Goal: Task Accomplishment & Management: Manage account settings

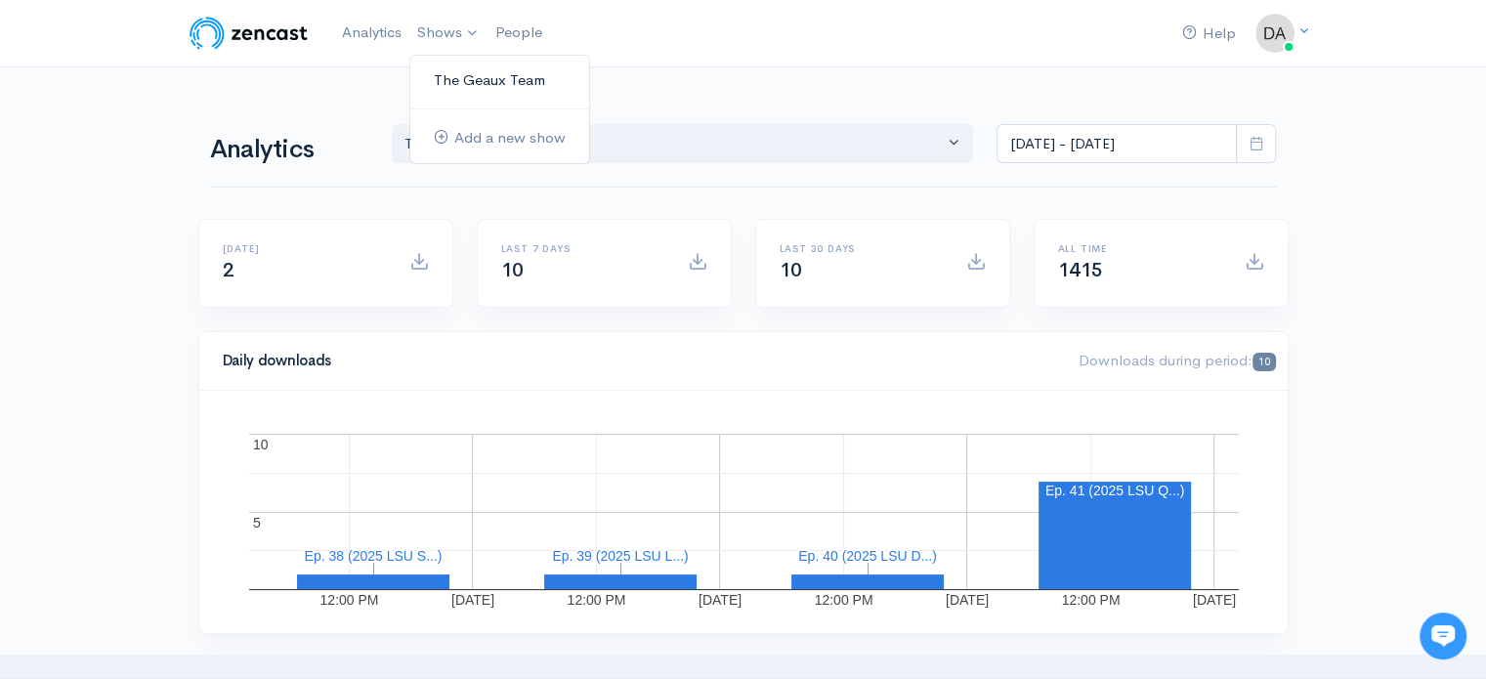
click at [465, 79] on link "The Geaux Team" at bounding box center [499, 81] width 179 height 34
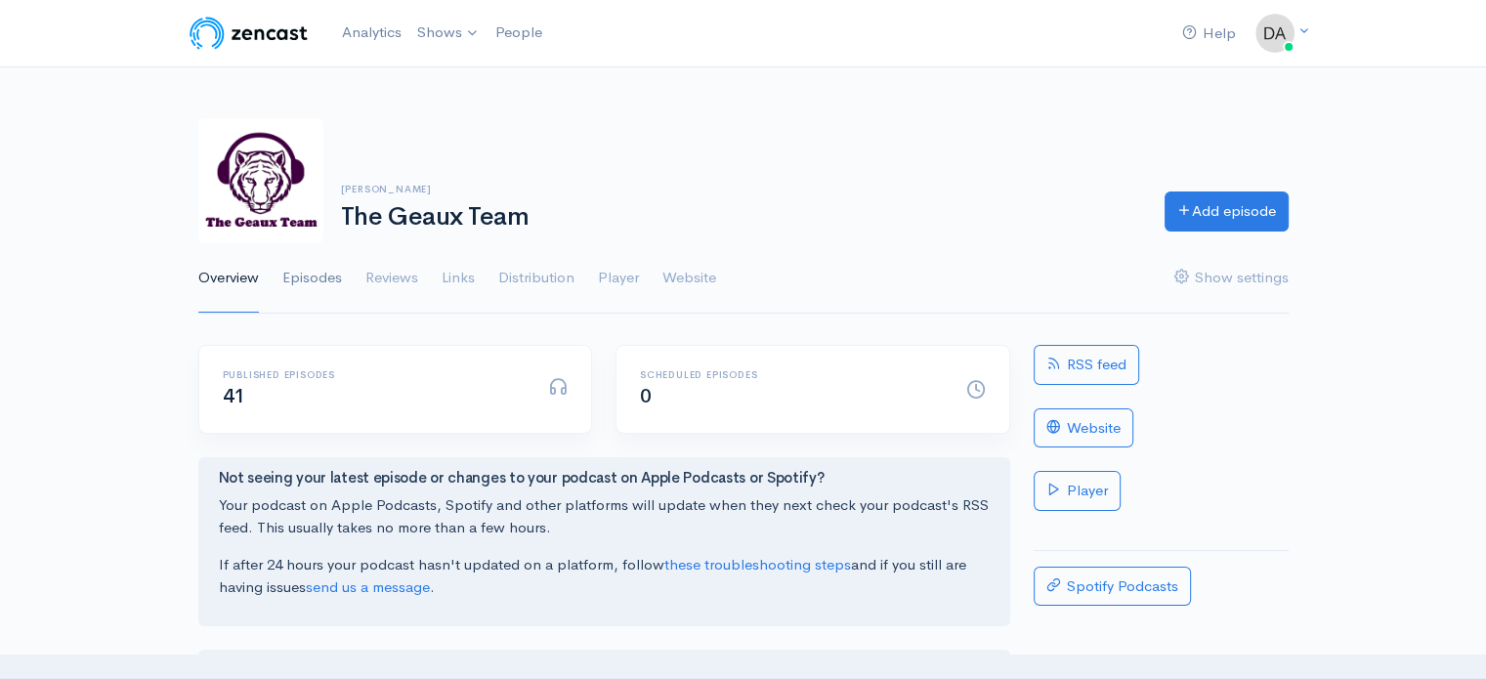
click at [317, 265] on link "Episodes" at bounding box center [312, 278] width 60 height 70
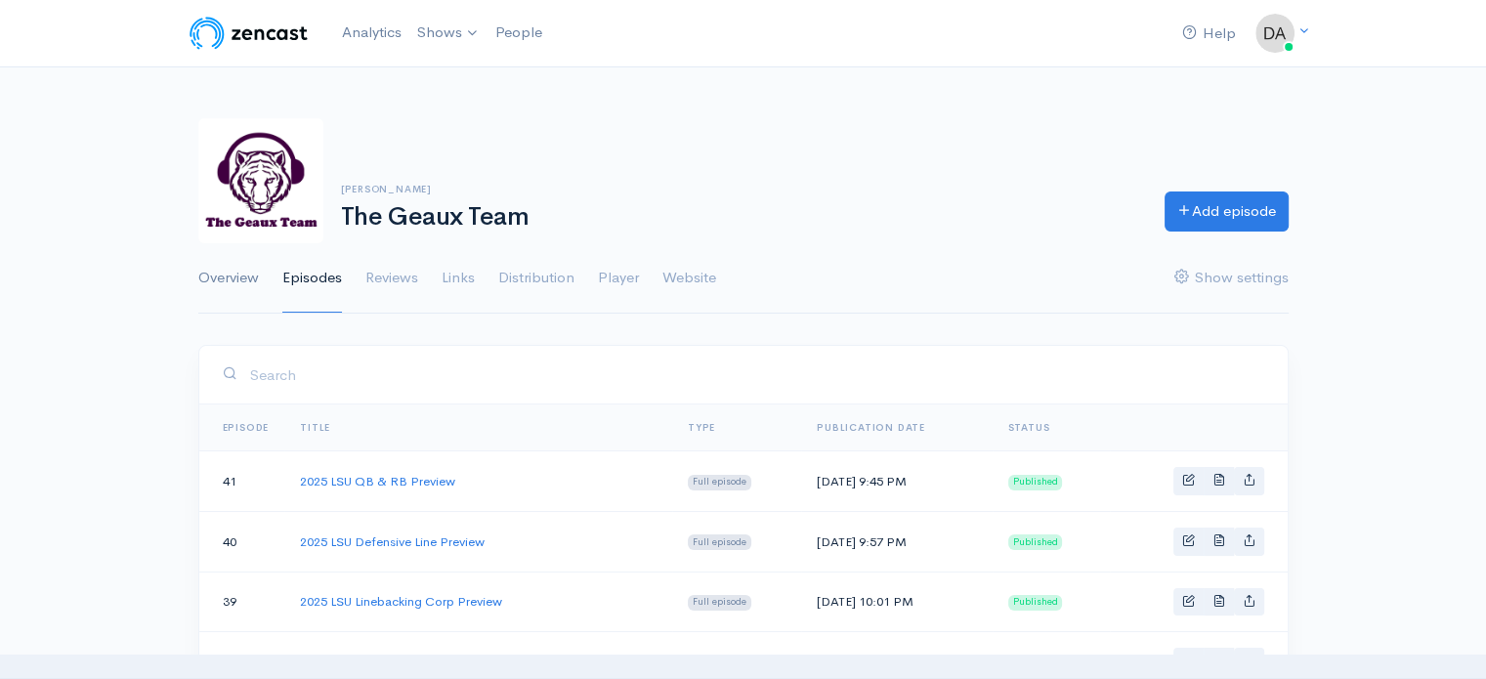
click at [206, 271] on link "Overview" at bounding box center [228, 278] width 61 height 70
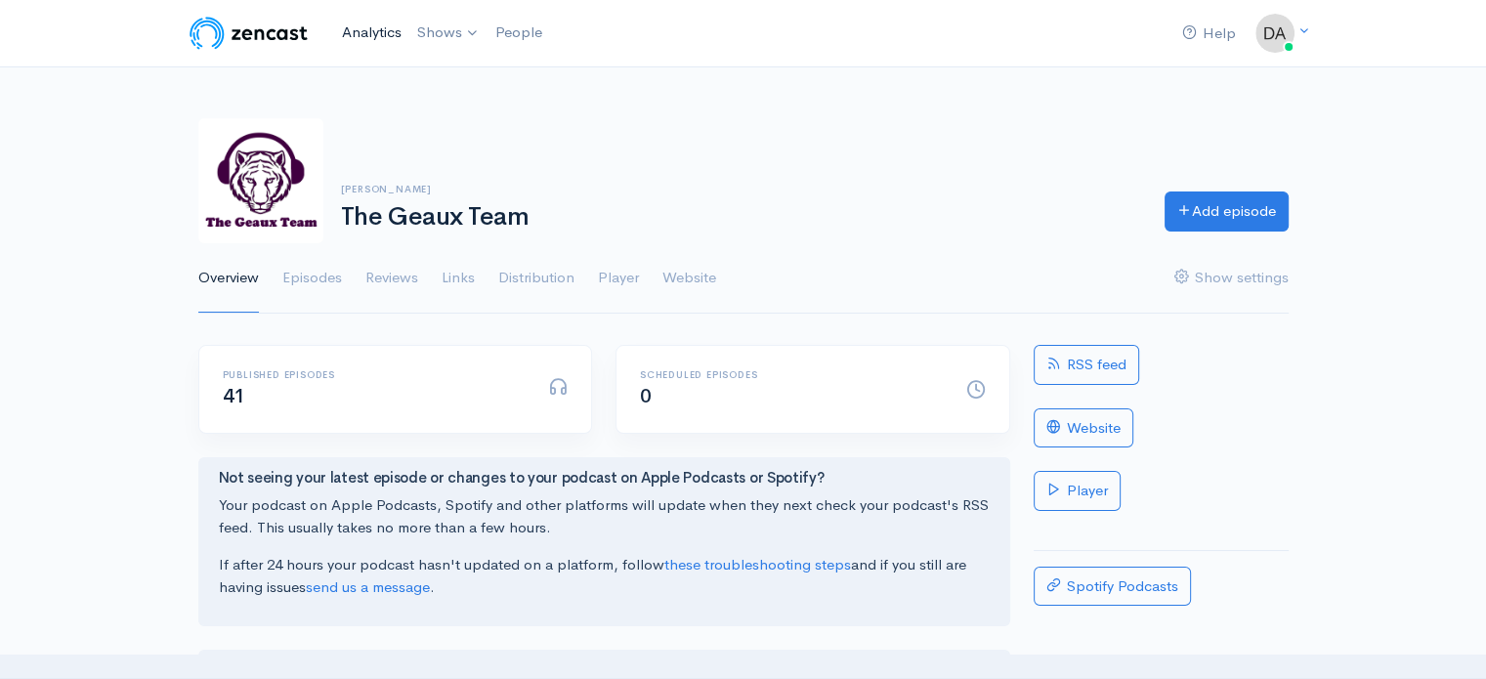
click at [362, 38] on link "Analytics" at bounding box center [371, 33] width 75 height 42
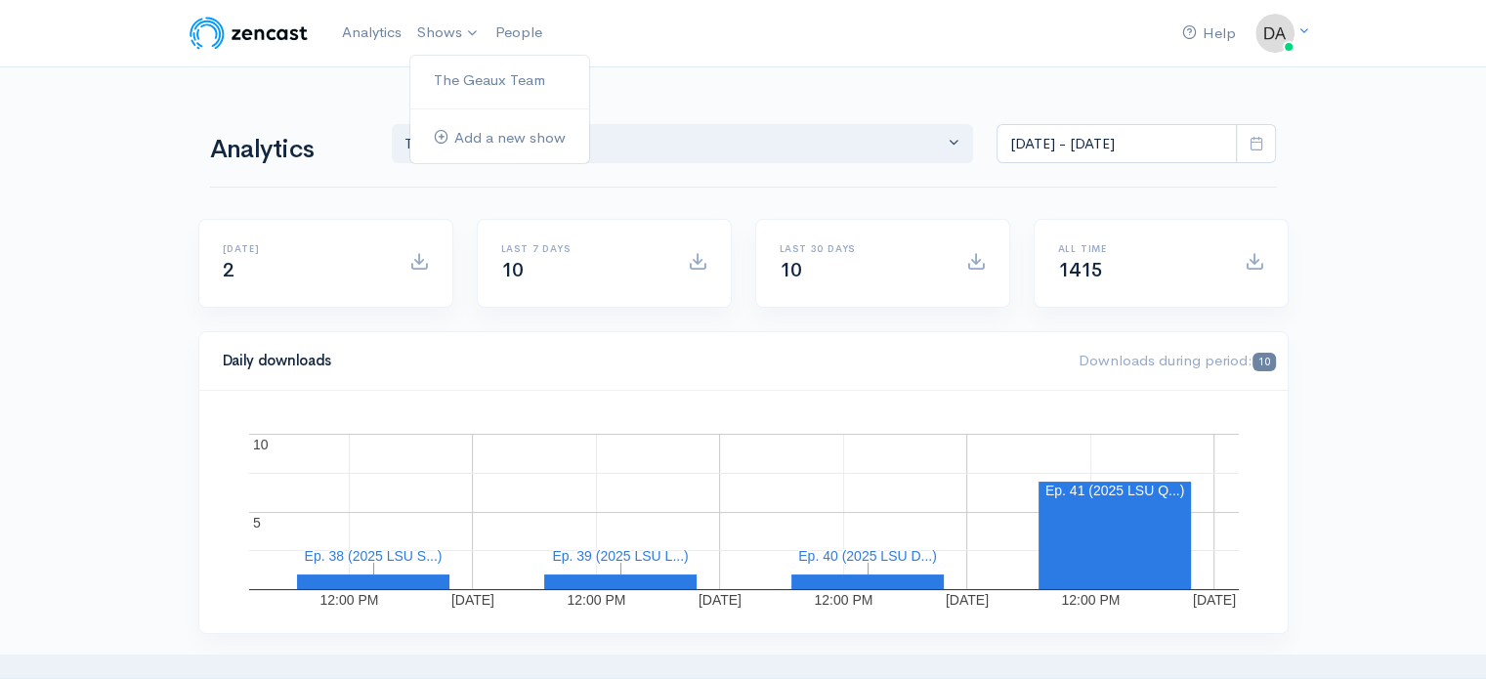
click at [464, 97] on ul "The Geaux Team Add a new show" at bounding box center [499, 109] width 181 height 109
click at [469, 85] on link "The Geaux Team" at bounding box center [499, 81] width 179 height 34
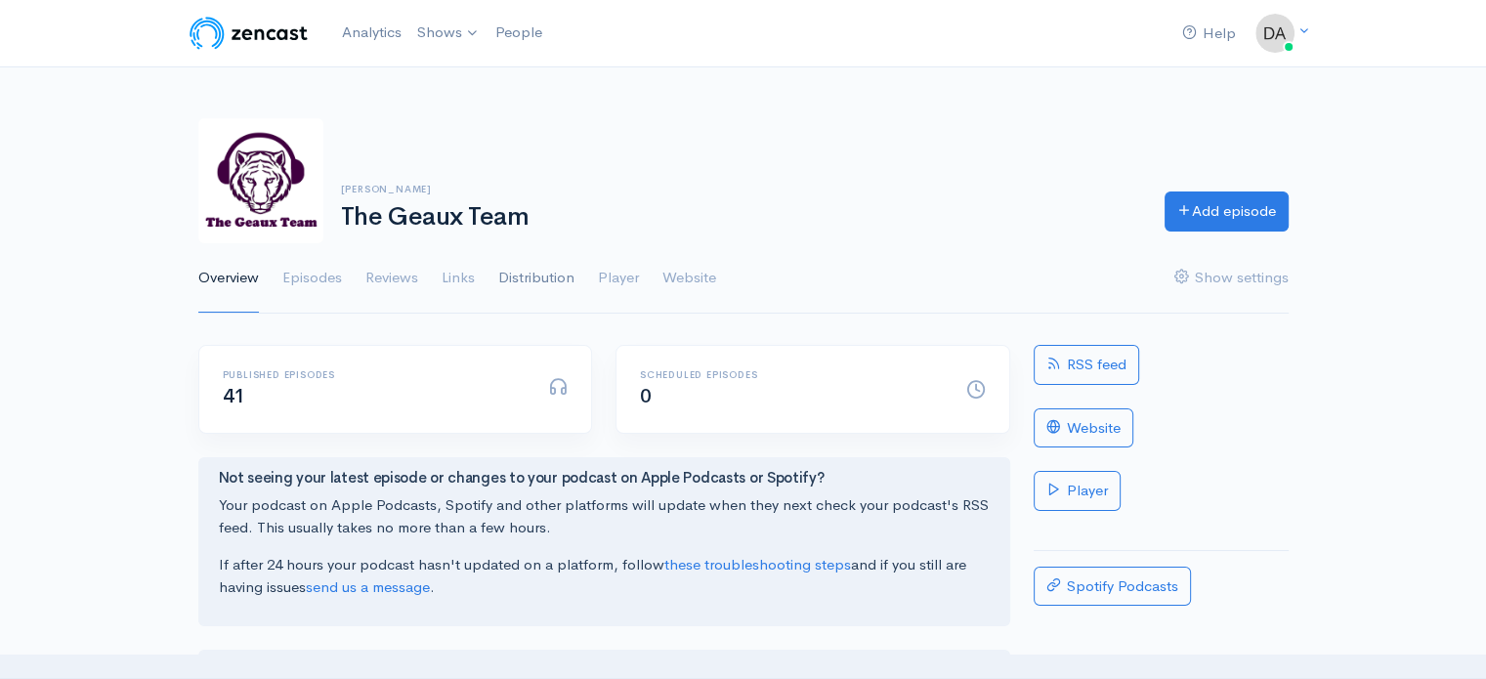
click at [534, 280] on link "Distribution" at bounding box center [536, 278] width 76 height 70
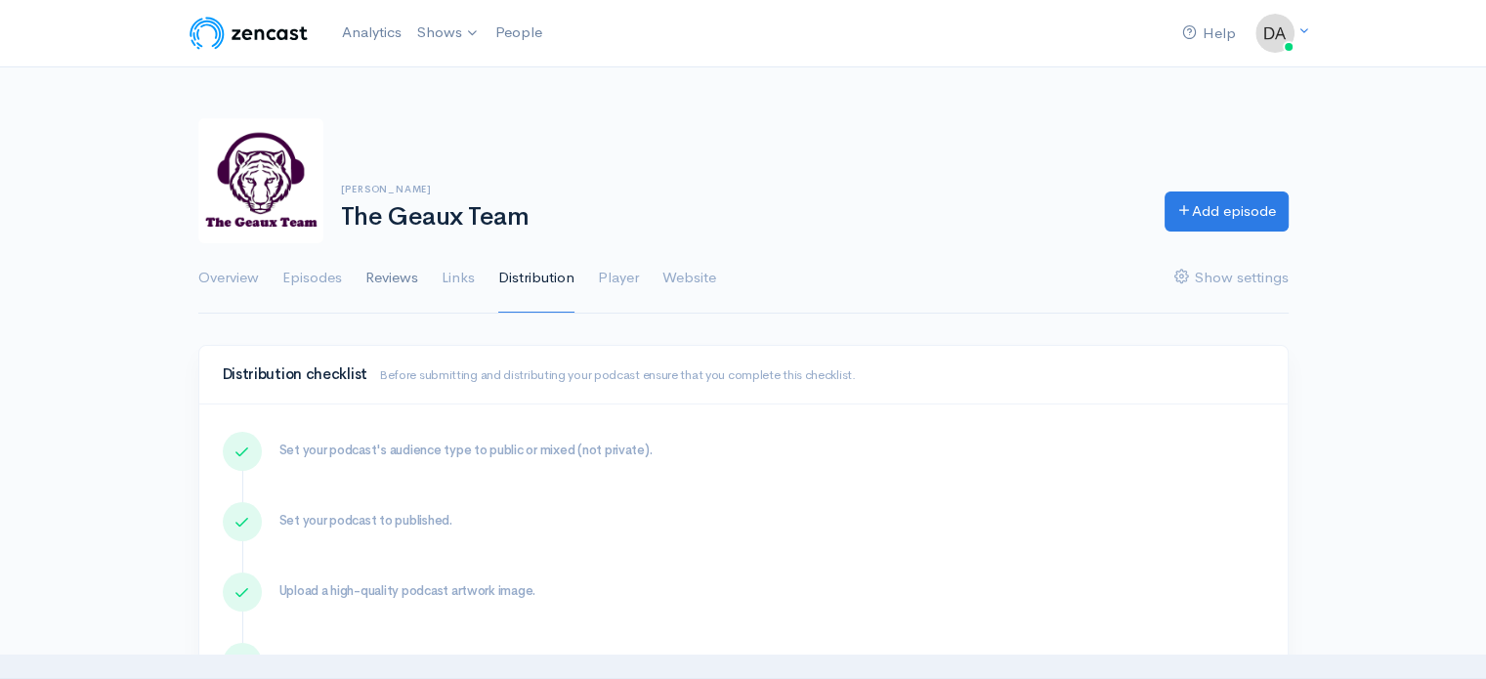
click at [410, 268] on link "Reviews" at bounding box center [391, 278] width 53 height 70
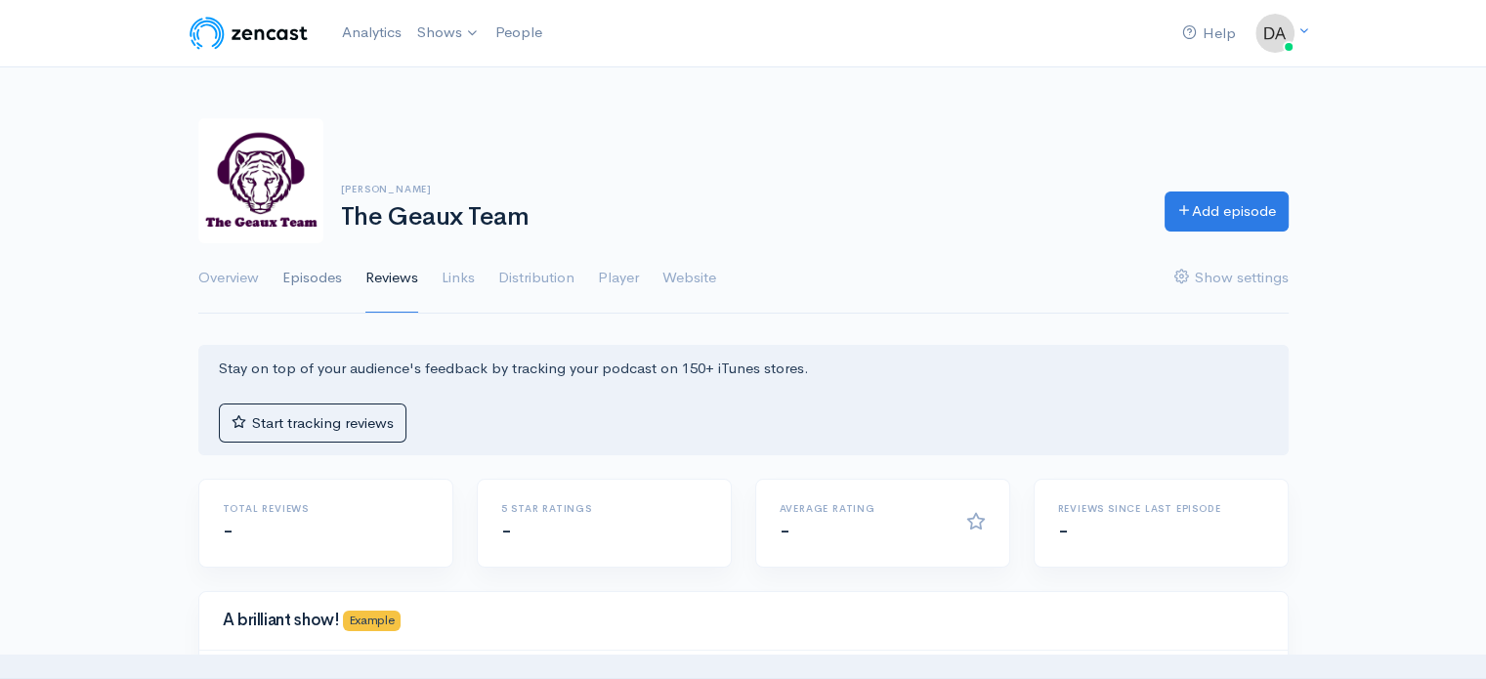
click at [321, 280] on link "Episodes" at bounding box center [312, 278] width 60 height 70
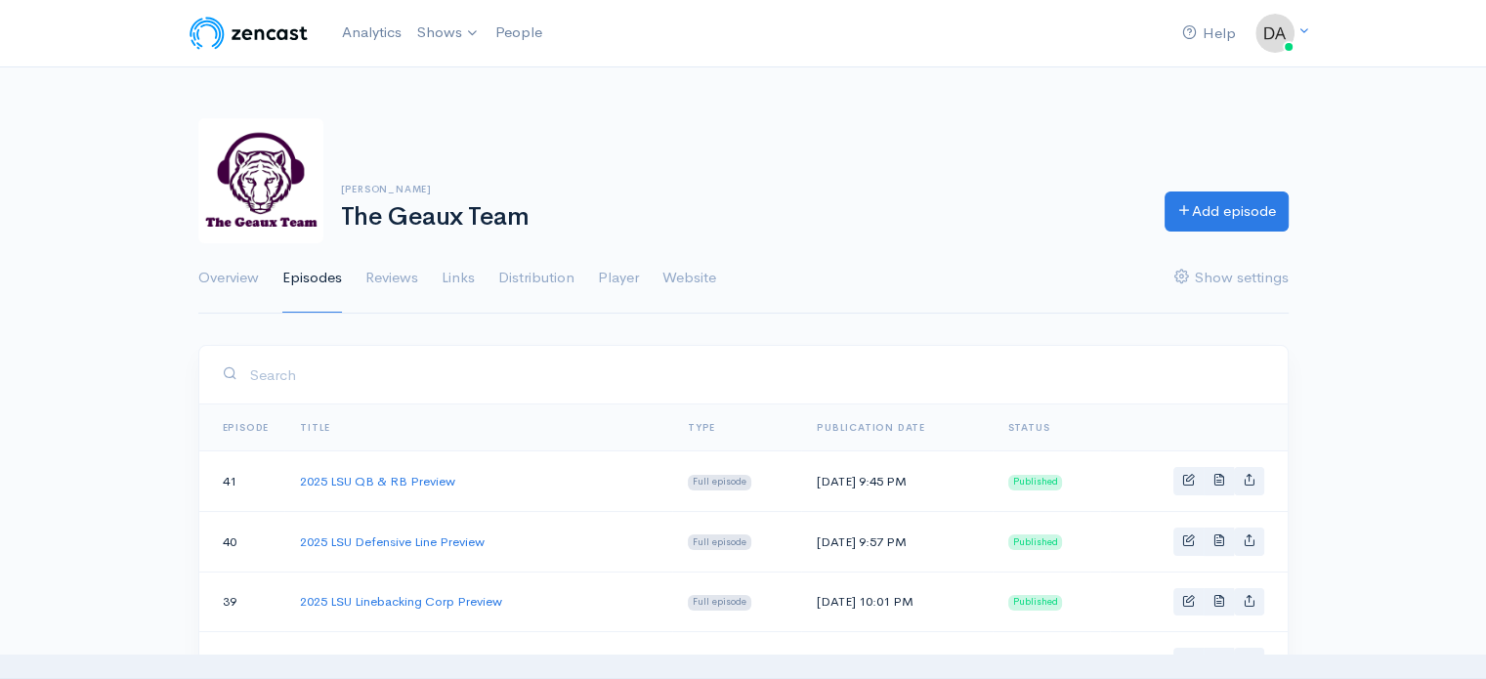
click at [277, 32] on img at bounding box center [249, 33] width 124 height 39
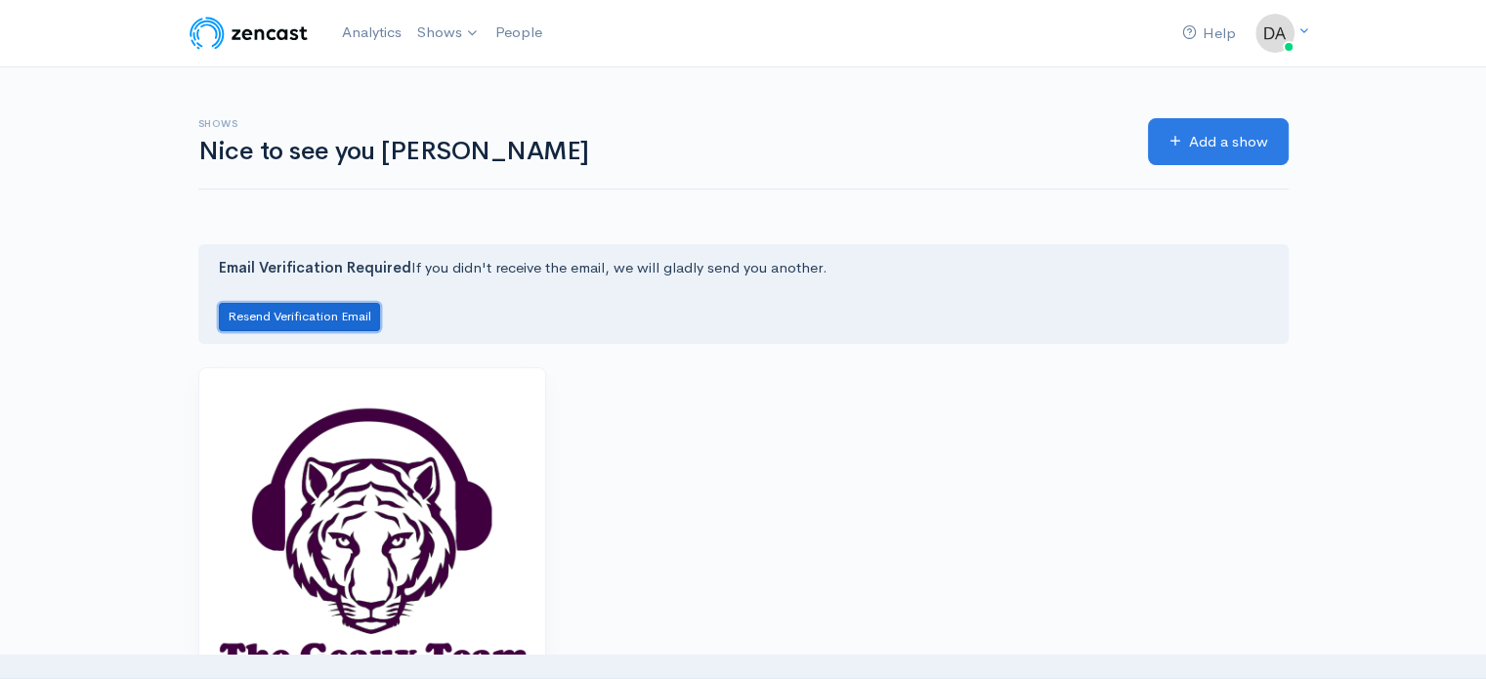
click at [287, 309] on button "Resend Verification Email" at bounding box center [299, 317] width 161 height 28
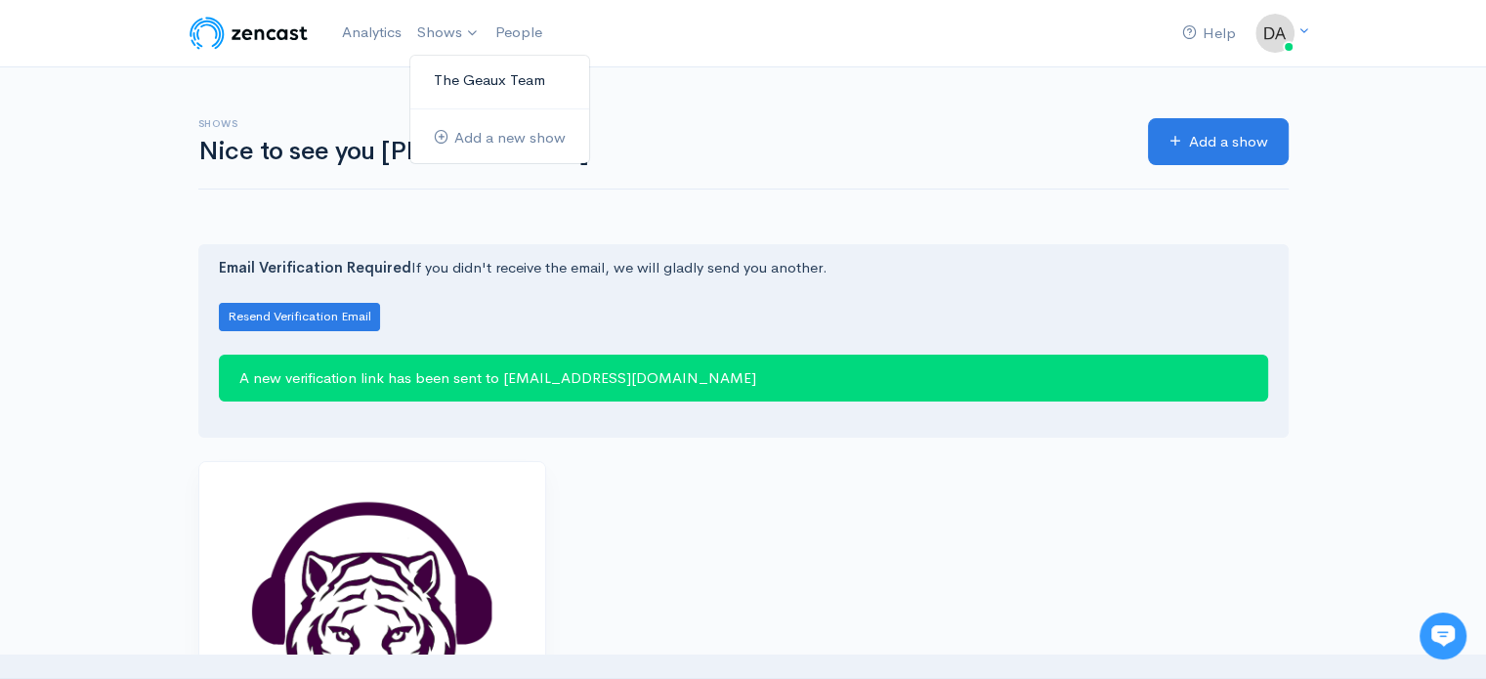
click at [479, 79] on link "The Geaux Team" at bounding box center [499, 81] width 179 height 34
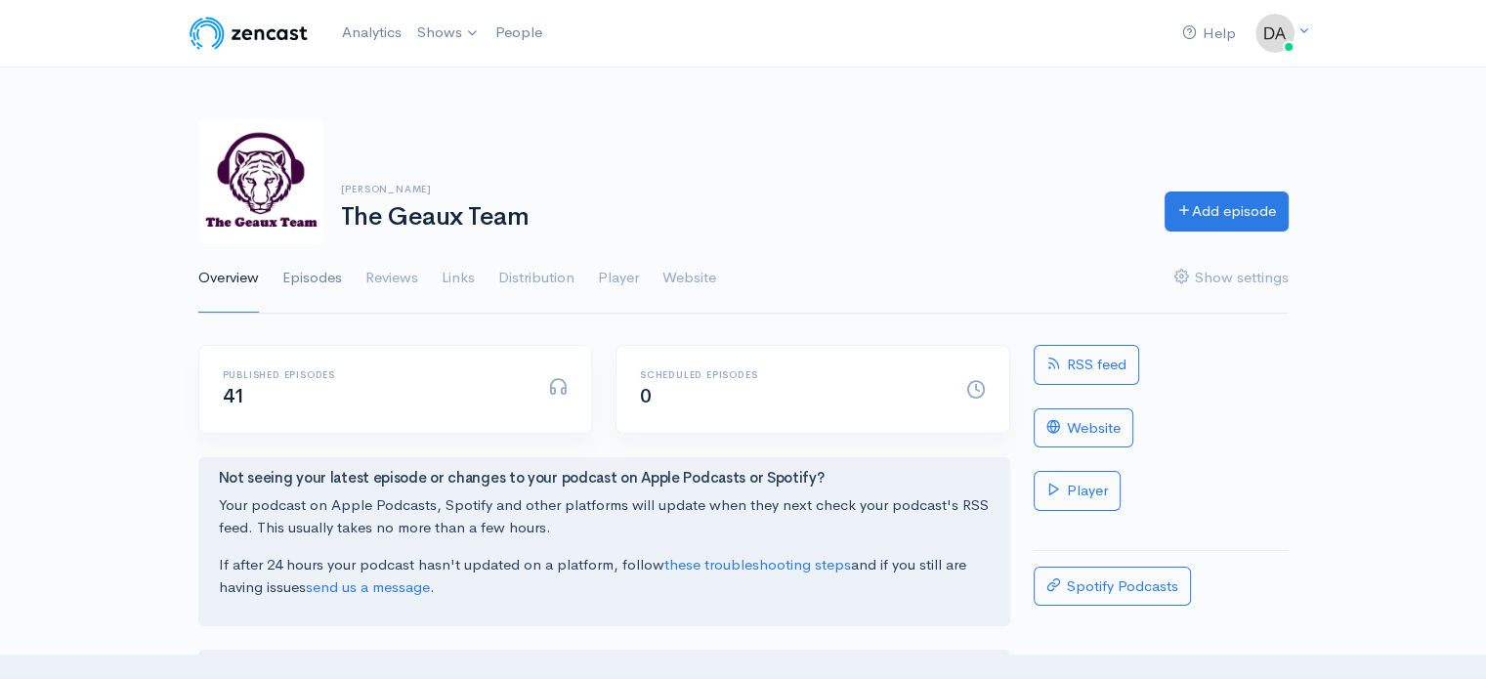
click at [306, 278] on link "Episodes" at bounding box center [312, 278] width 60 height 70
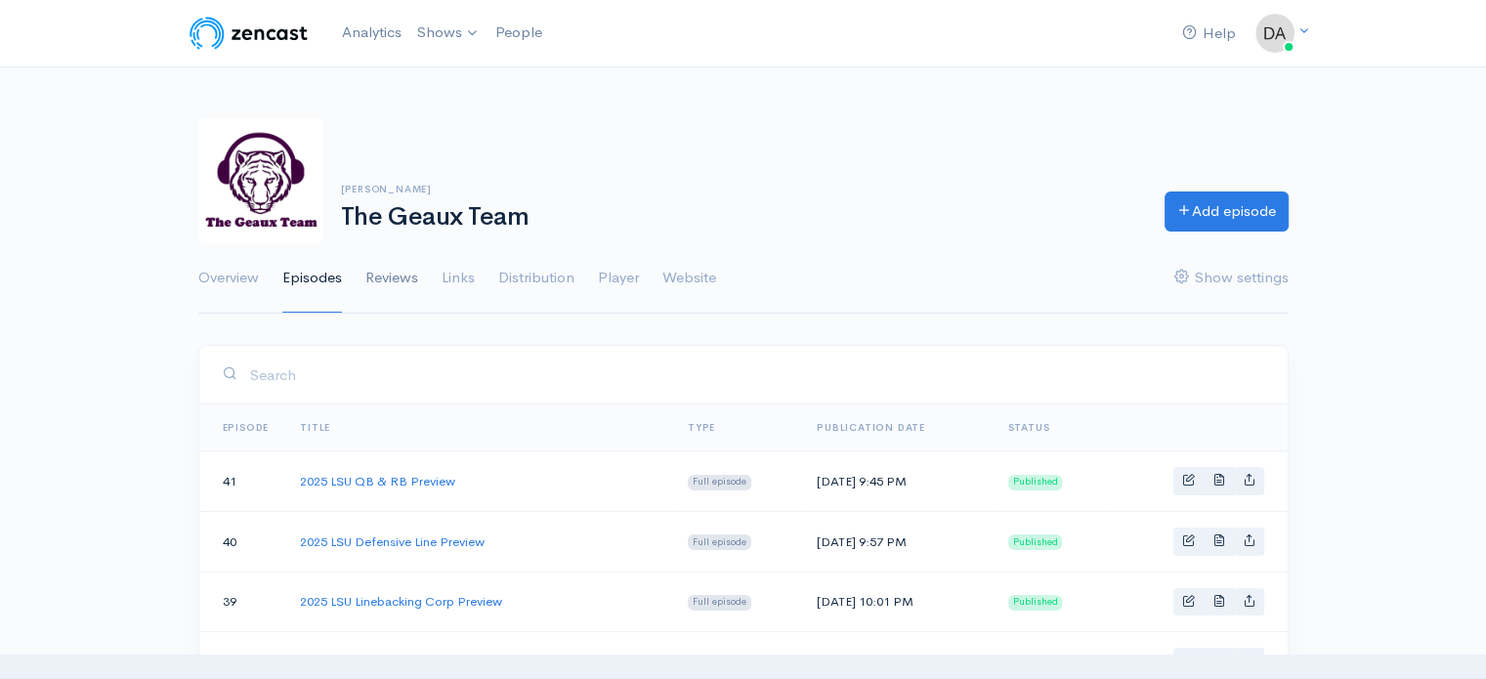
click at [410, 284] on link "Reviews" at bounding box center [391, 278] width 53 height 70
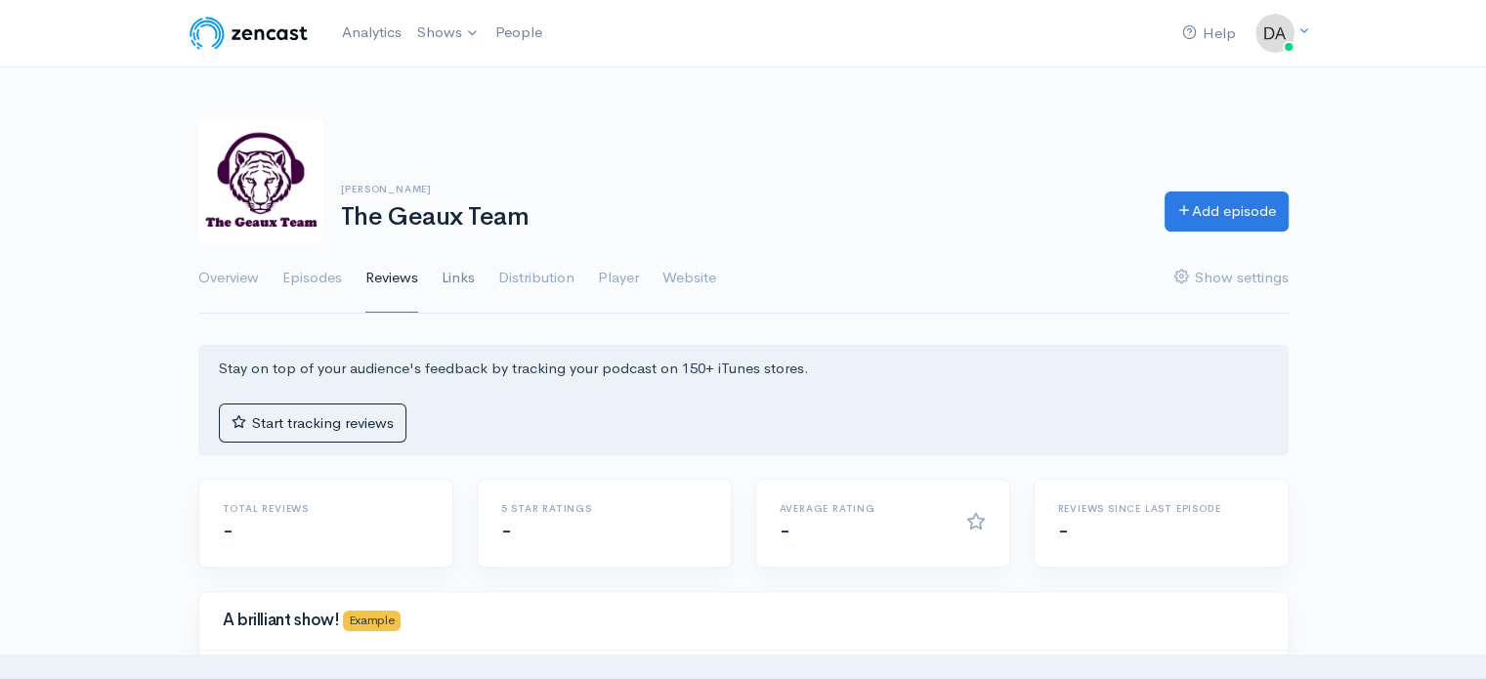
click at [455, 280] on link "Links" at bounding box center [458, 278] width 33 height 70
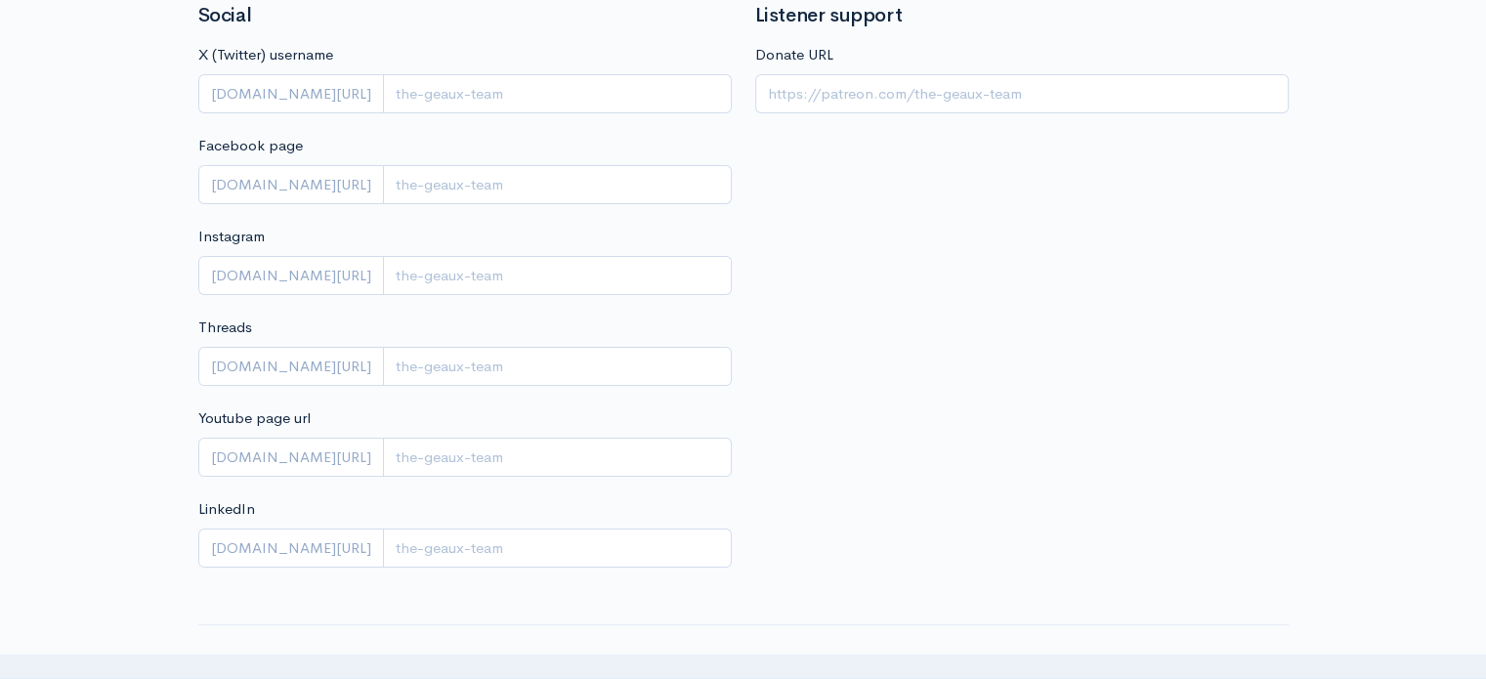
scroll to position [32, 0]
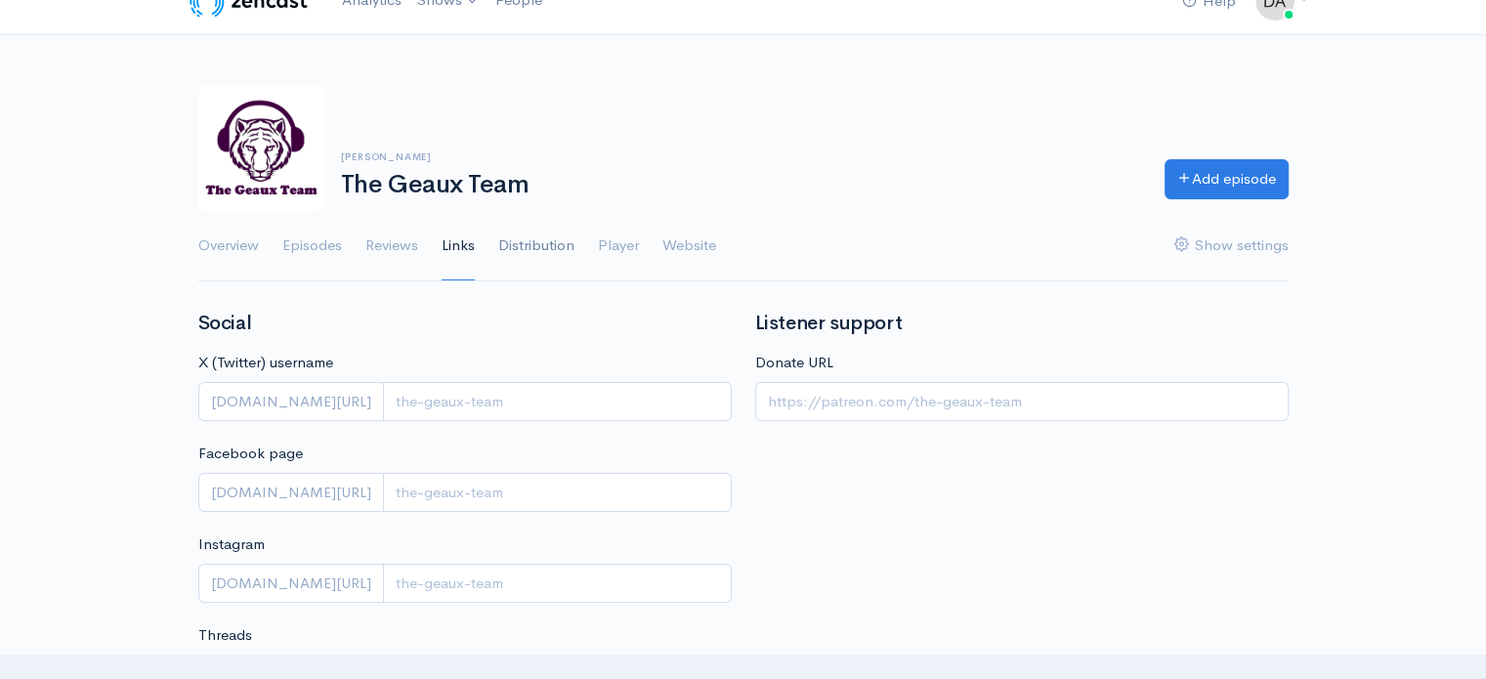
click at [546, 241] on link "Distribution" at bounding box center [536, 246] width 76 height 70
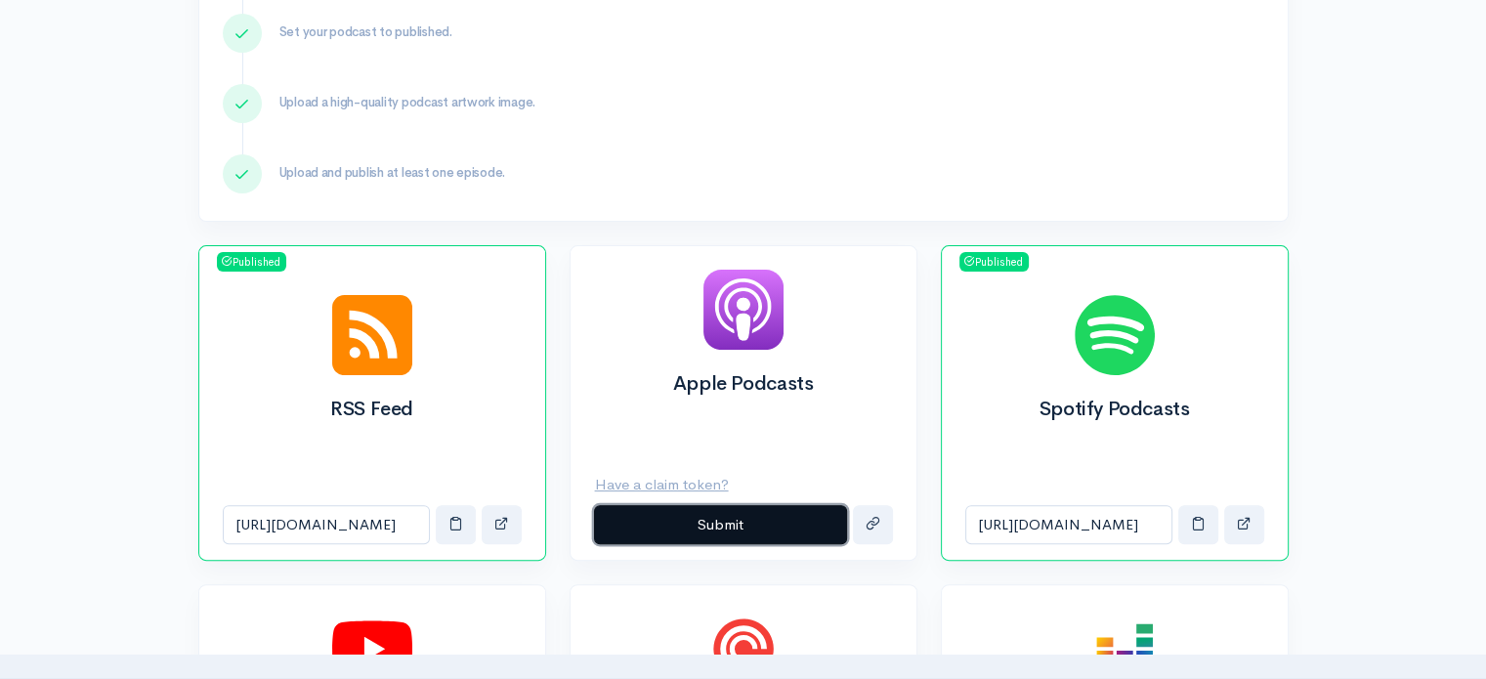
click at [748, 525] on button "Submit" at bounding box center [720, 525] width 253 height 40
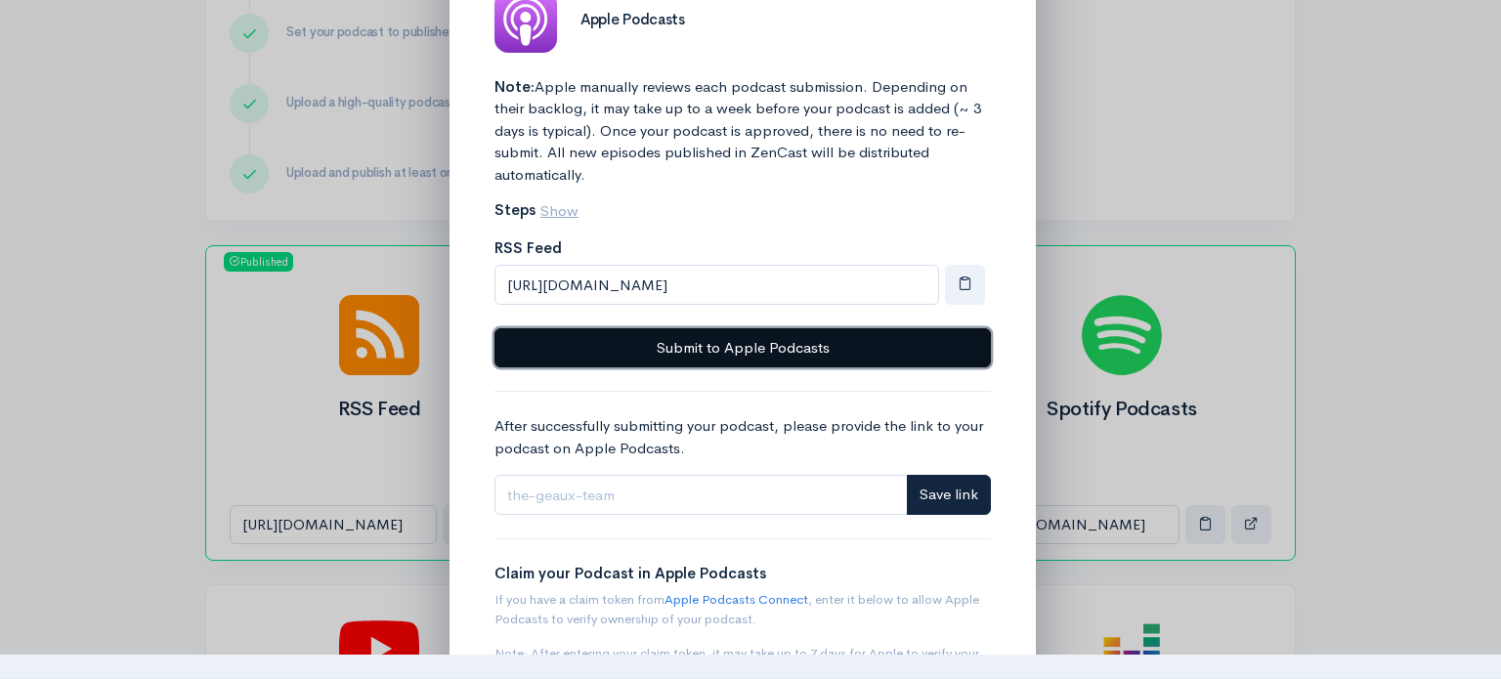
click at [797, 343] on button "Submit to Apple Podcasts" at bounding box center [742, 348] width 496 height 40
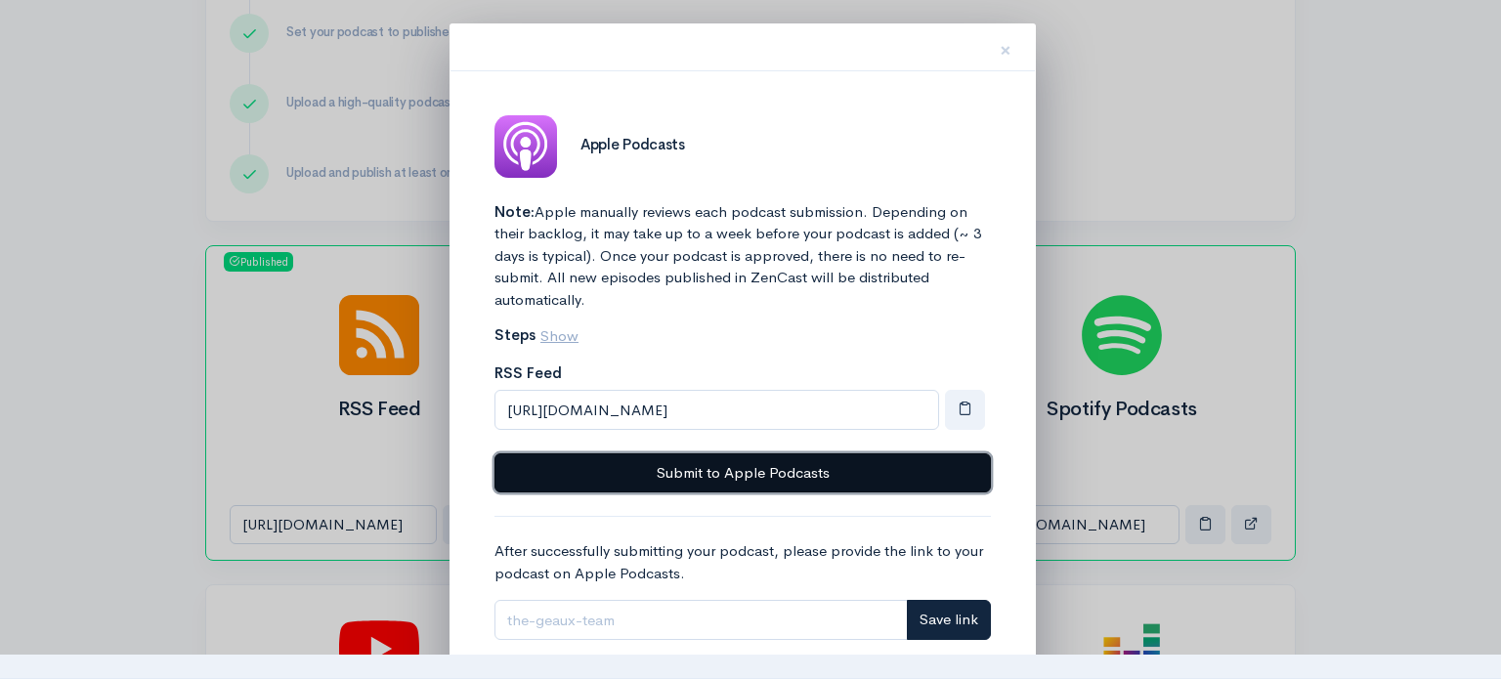
click at [749, 463] on button "Submit to Apple Podcasts" at bounding box center [742, 473] width 496 height 40
